Goal: Transaction & Acquisition: Purchase product/service

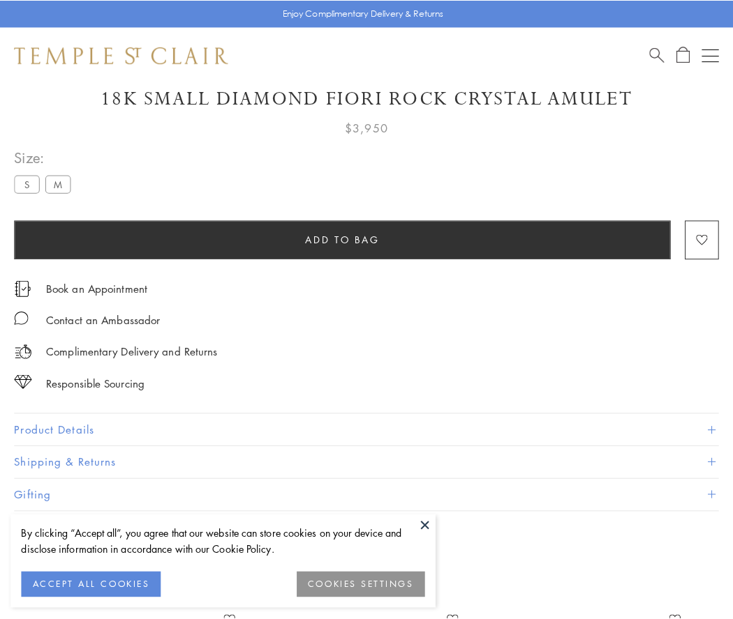
scroll to position [59, 0]
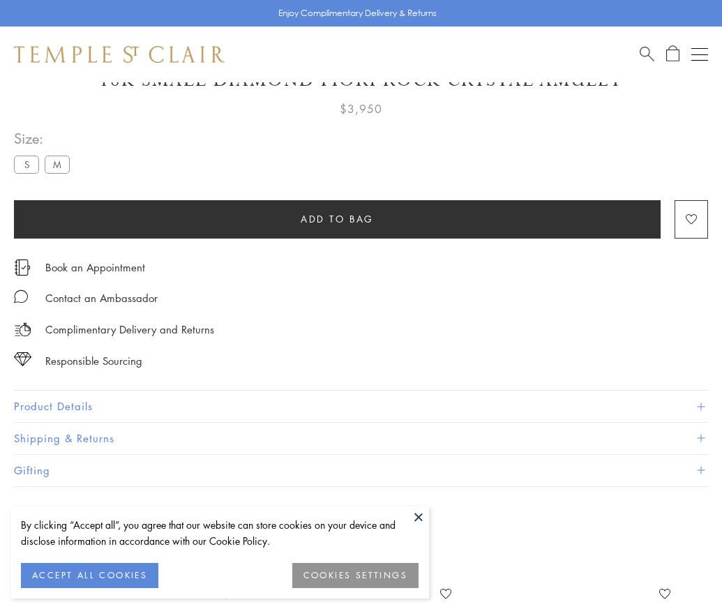
click at [337, 218] on span "Add to bag" at bounding box center [337, 218] width 73 height 15
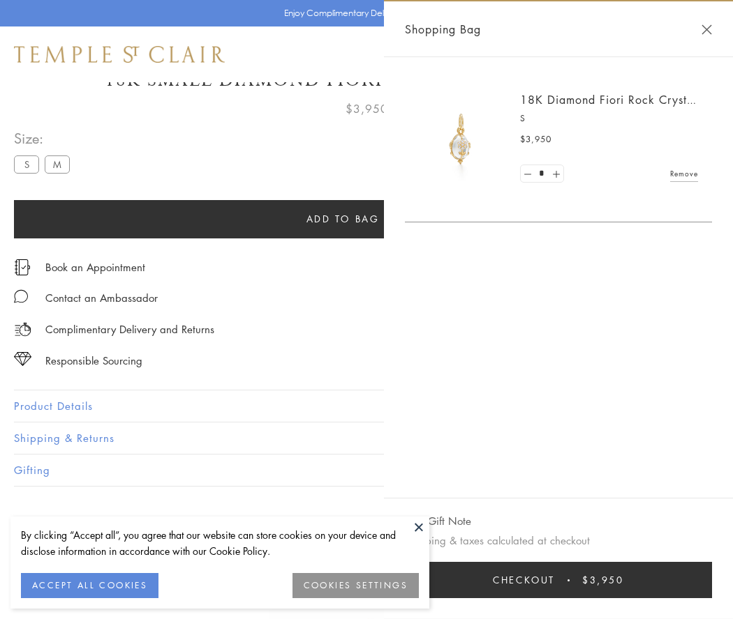
click at [555, 580] on span "Checkout" at bounding box center [524, 580] width 62 height 15
